Goal: Find contact information: Find contact information

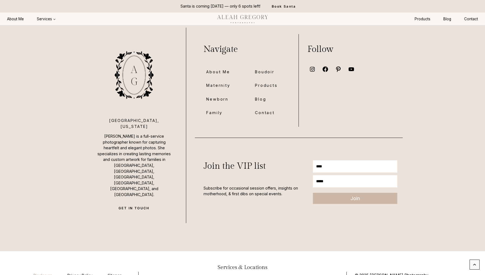
scroll to position [4103, 0]
click at [77, 268] on link "Privacy Policy" at bounding box center [80, 275] width 40 height 15
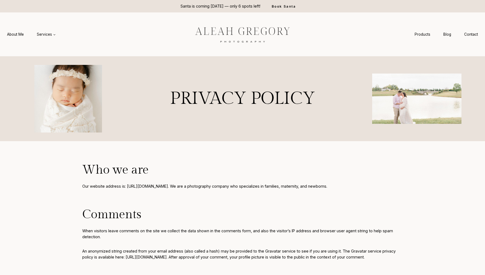
click at [237, 27] on img at bounding box center [242, 34] width 122 height 23
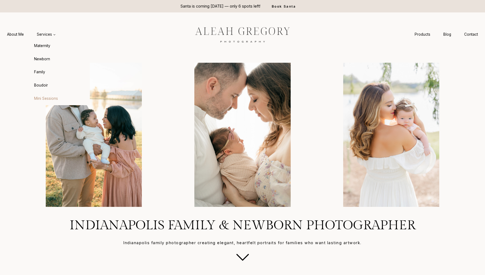
click at [44, 98] on link "Mini Sessions" at bounding box center [59, 98] width 59 height 13
click at [473, 33] on link "Contact" at bounding box center [470, 34] width 27 height 10
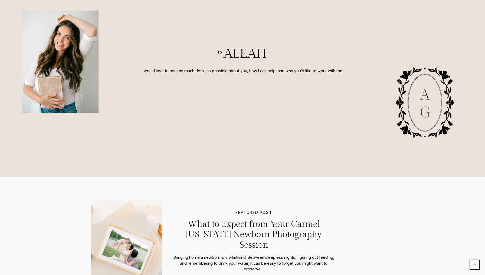
scroll to position [226, 0]
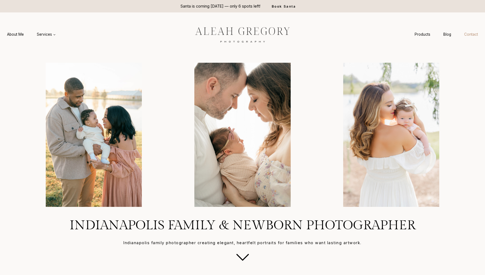
click at [475, 34] on link "Contact" at bounding box center [470, 34] width 27 height 10
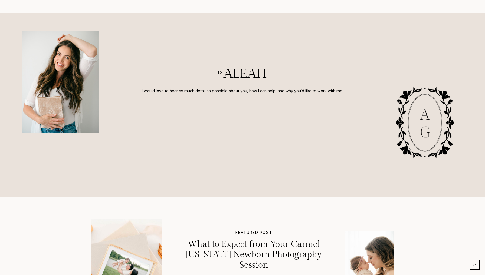
scroll to position [209, 0]
